Goal: Find specific page/section: Find specific page/section

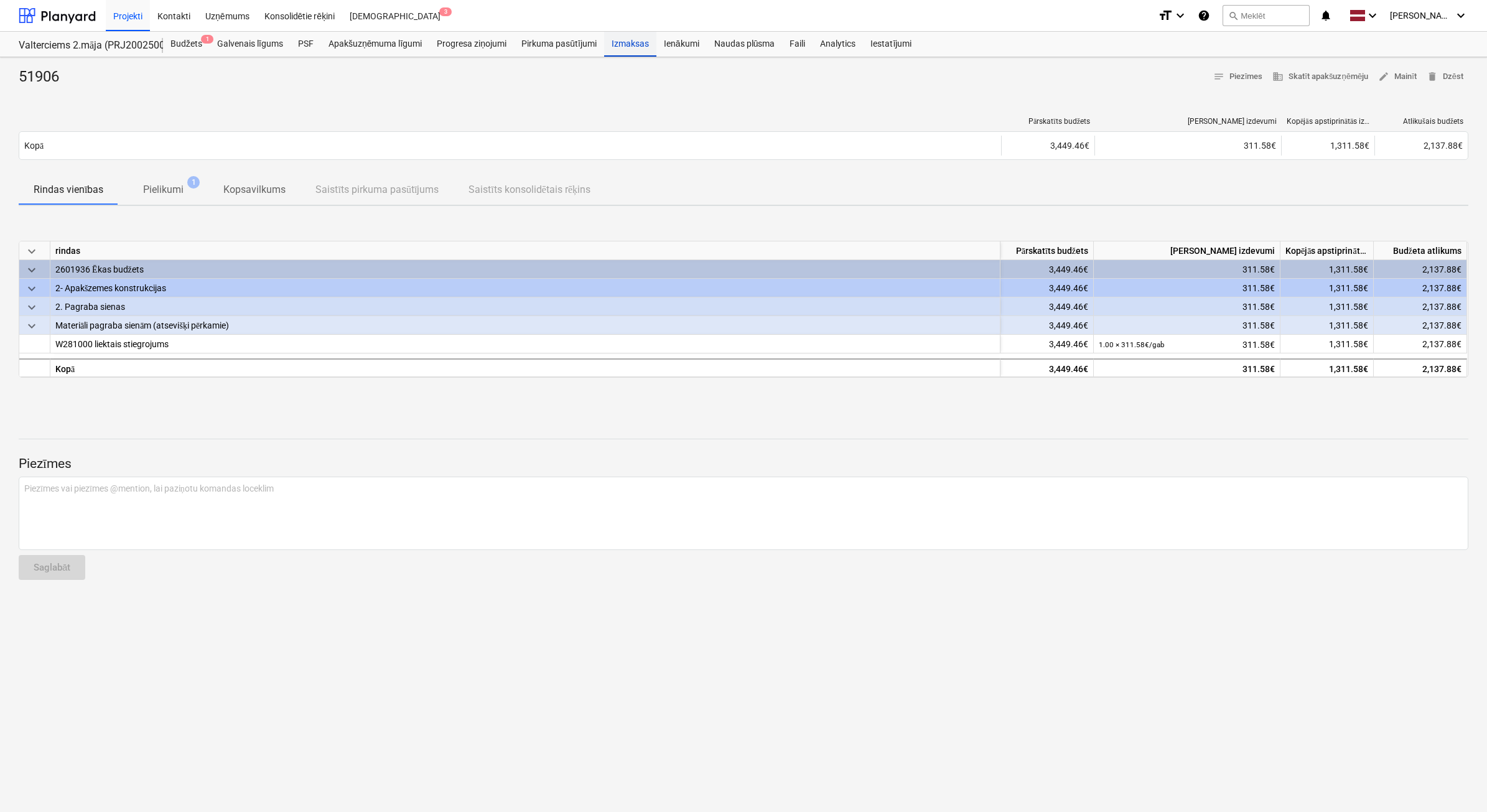
click at [628, 47] on div "Izmaksas" at bounding box center [630, 44] width 52 height 25
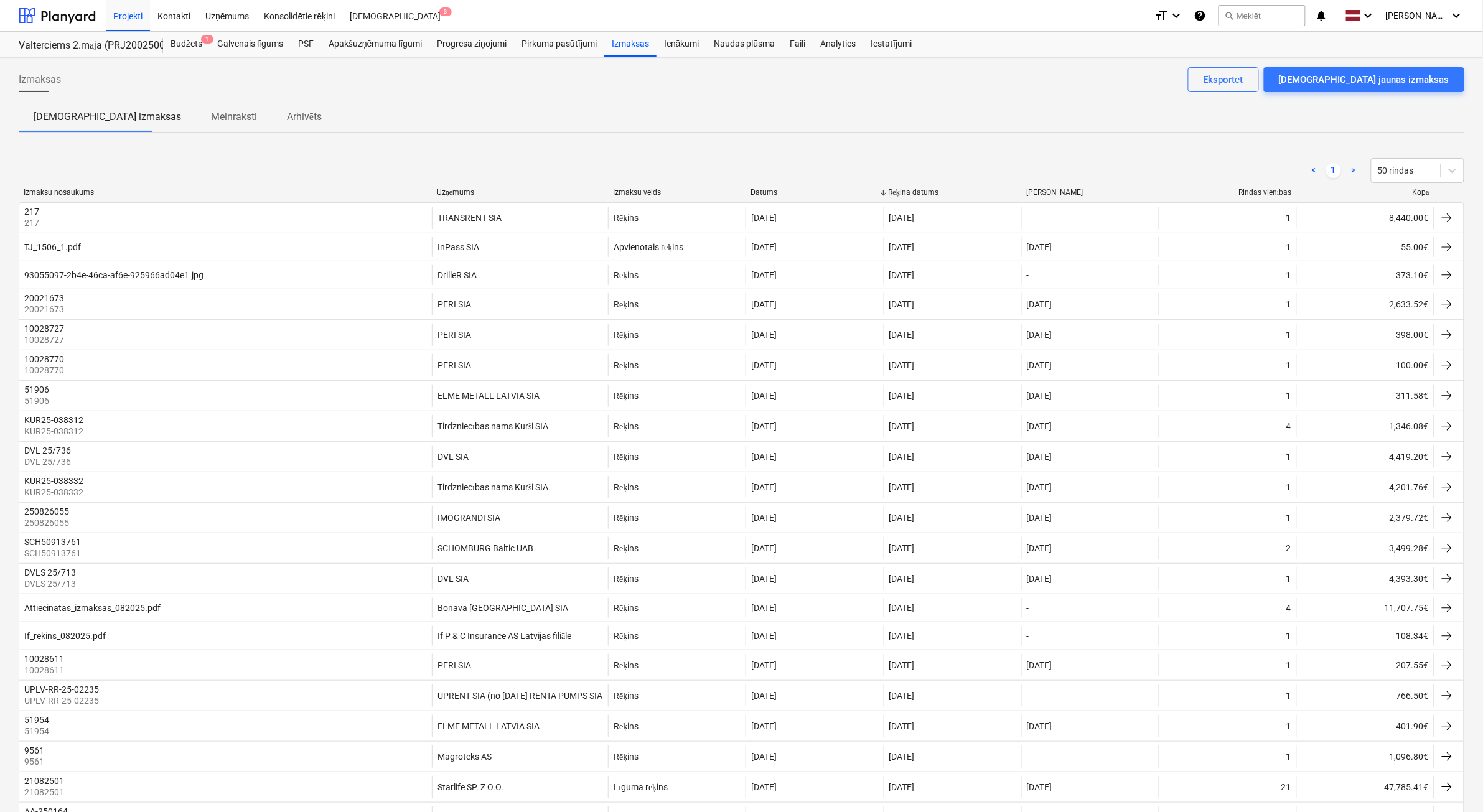
click at [1421, 193] on div "Kopā" at bounding box center [1365, 193] width 128 height 10
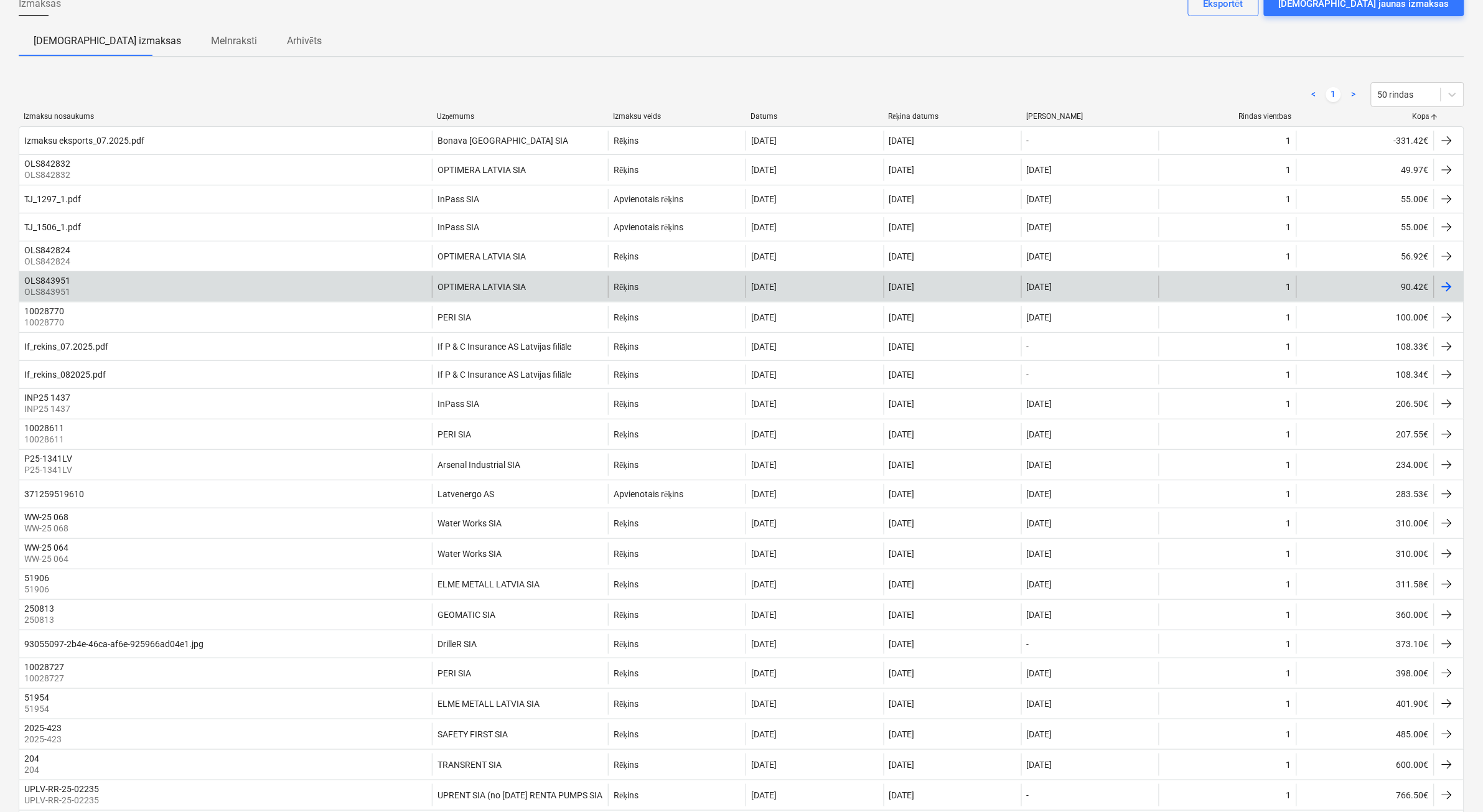
scroll to position [311, 0]
